Goal: Navigation & Orientation: Find specific page/section

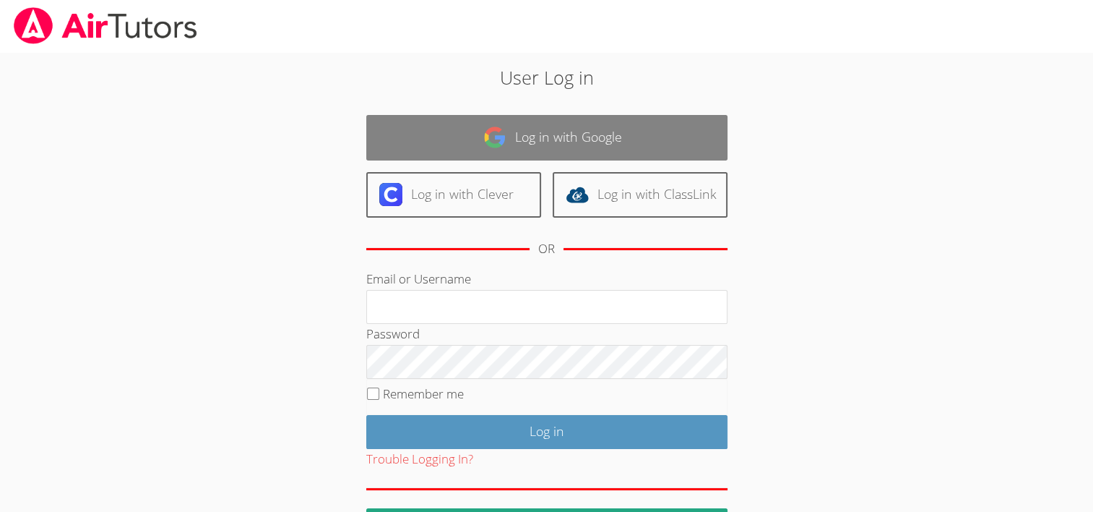
click at [448, 142] on link "Log in with Google" at bounding box center [546, 138] width 361 height 46
